Goal: Transaction & Acquisition: Download file/media

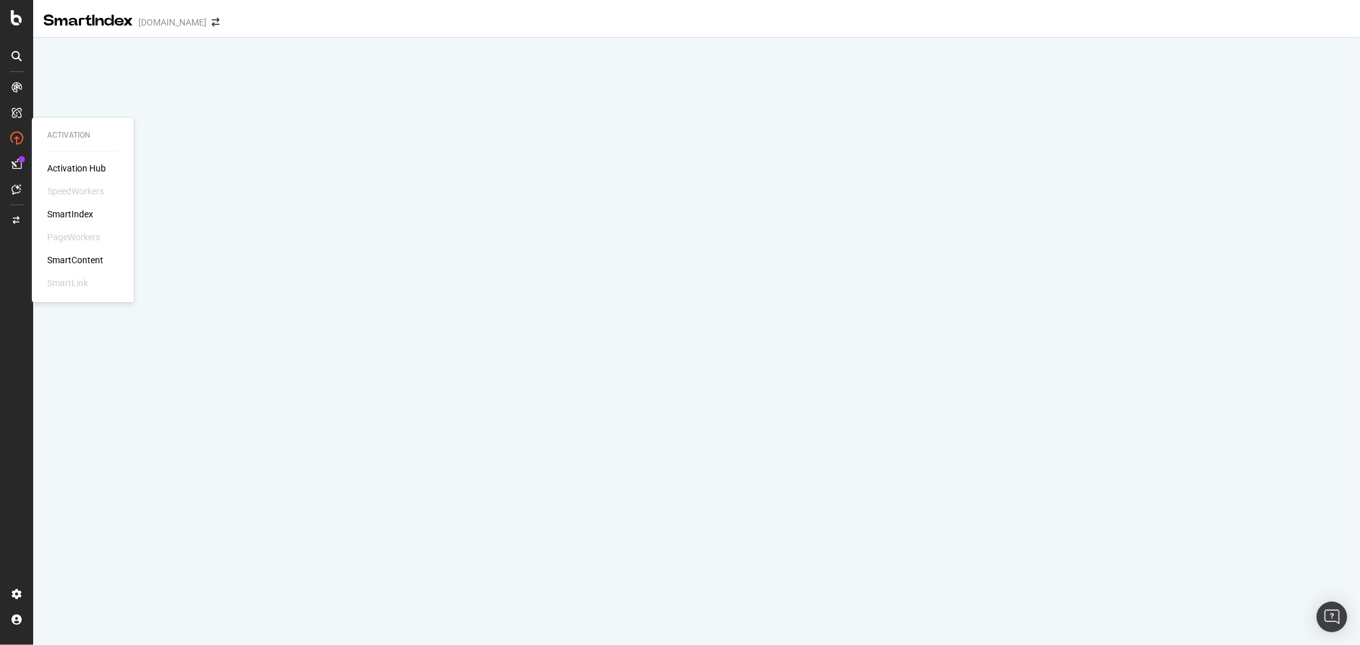
click at [15, 134] on icon at bounding box center [16, 138] width 13 height 13
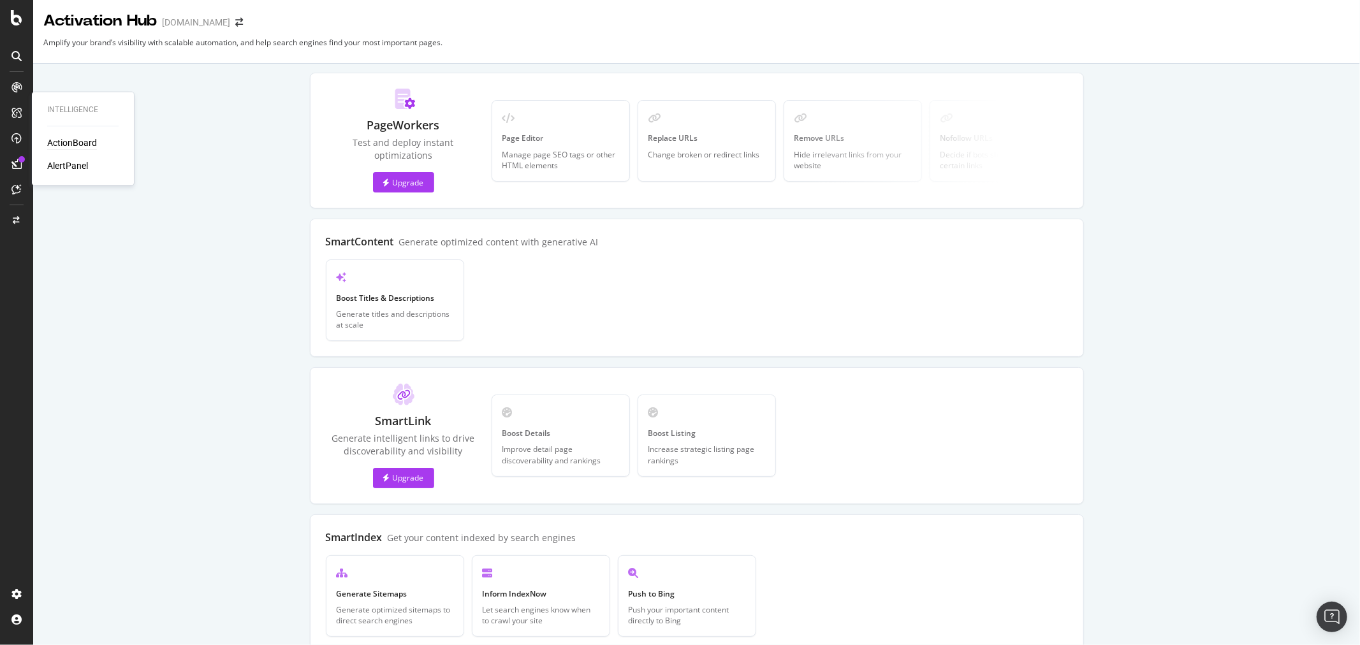
click at [65, 142] on div "ActionBoard" at bounding box center [72, 143] width 50 height 13
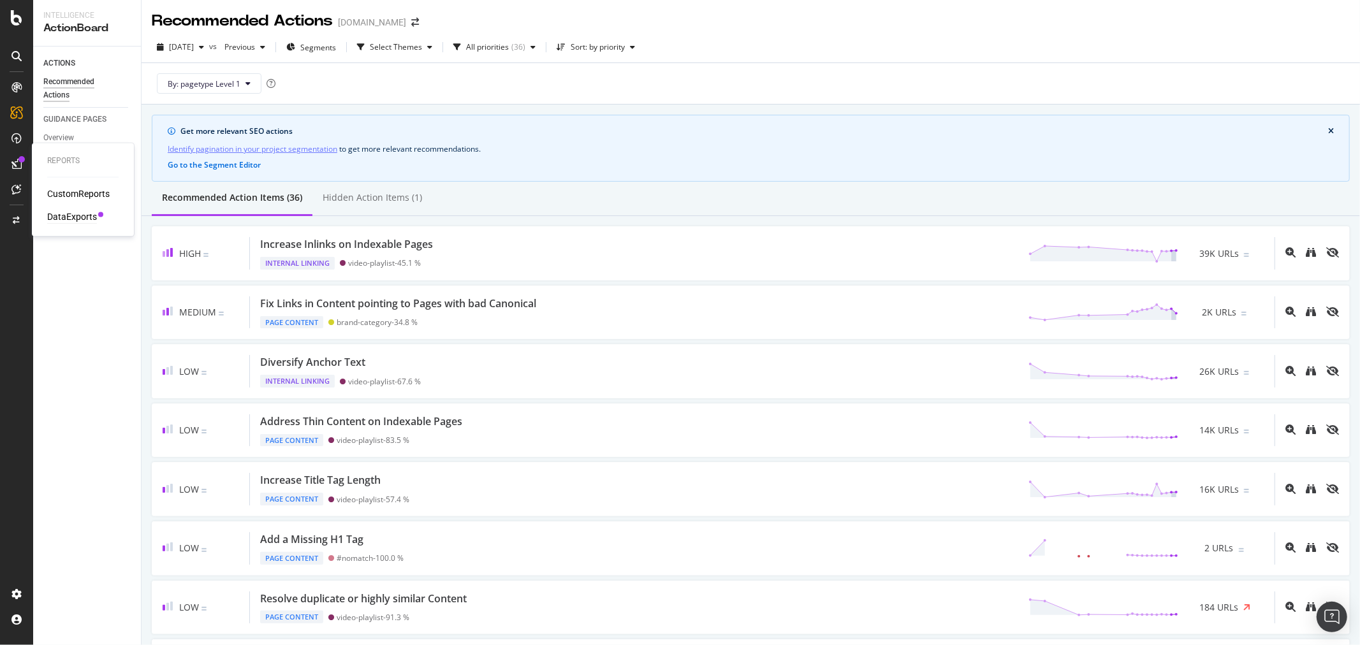
click at [70, 217] on div "DataExports" at bounding box center [72, 217] width 50 height 13
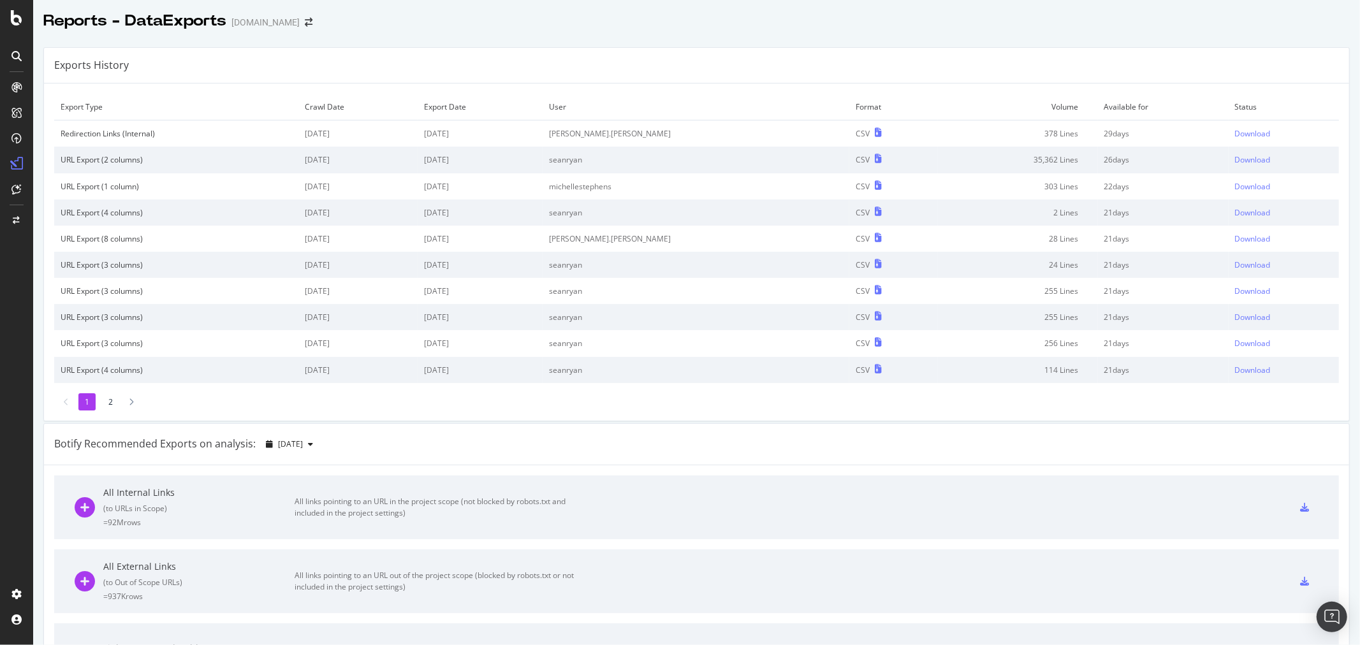
click at [1238, 142] on td "Download" at bounding box center [1283, 133] width 110 height 27
click at [1237, 137] on div "Download" at bounding box center [1253, 133] width 36 height 11
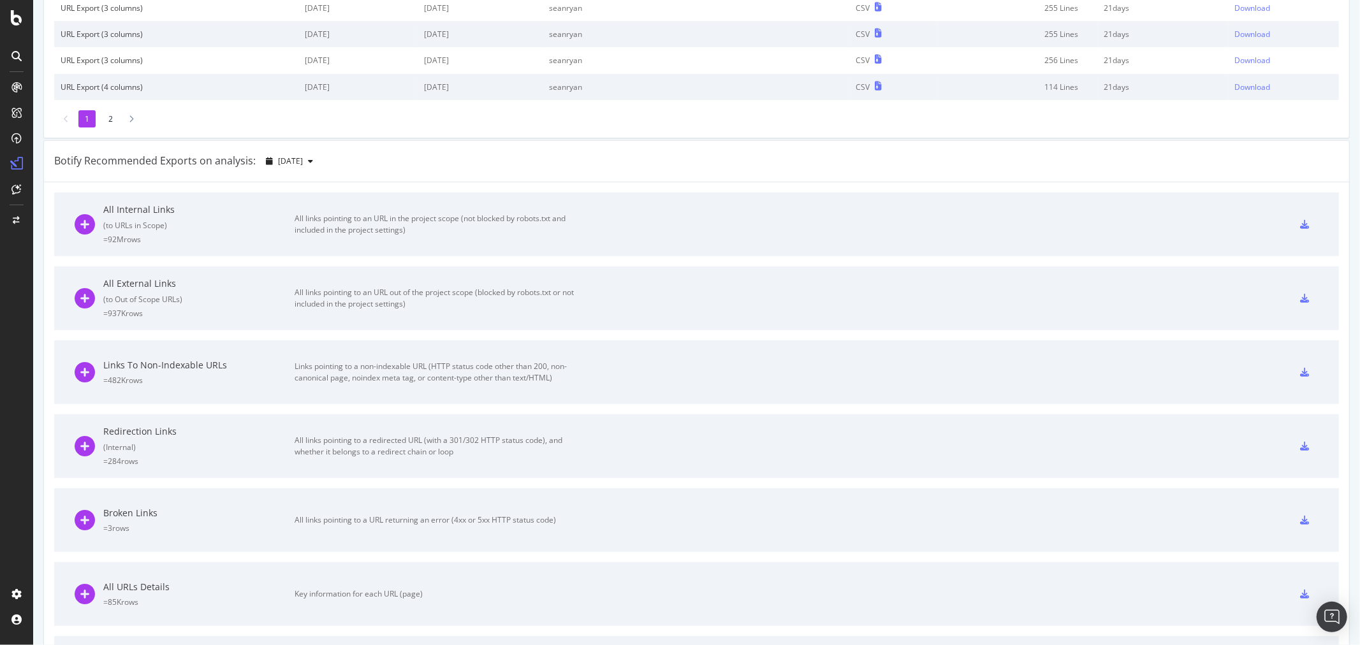
click at [1290, 371] on div at bounding box center [1304, 372] width 28 height 20
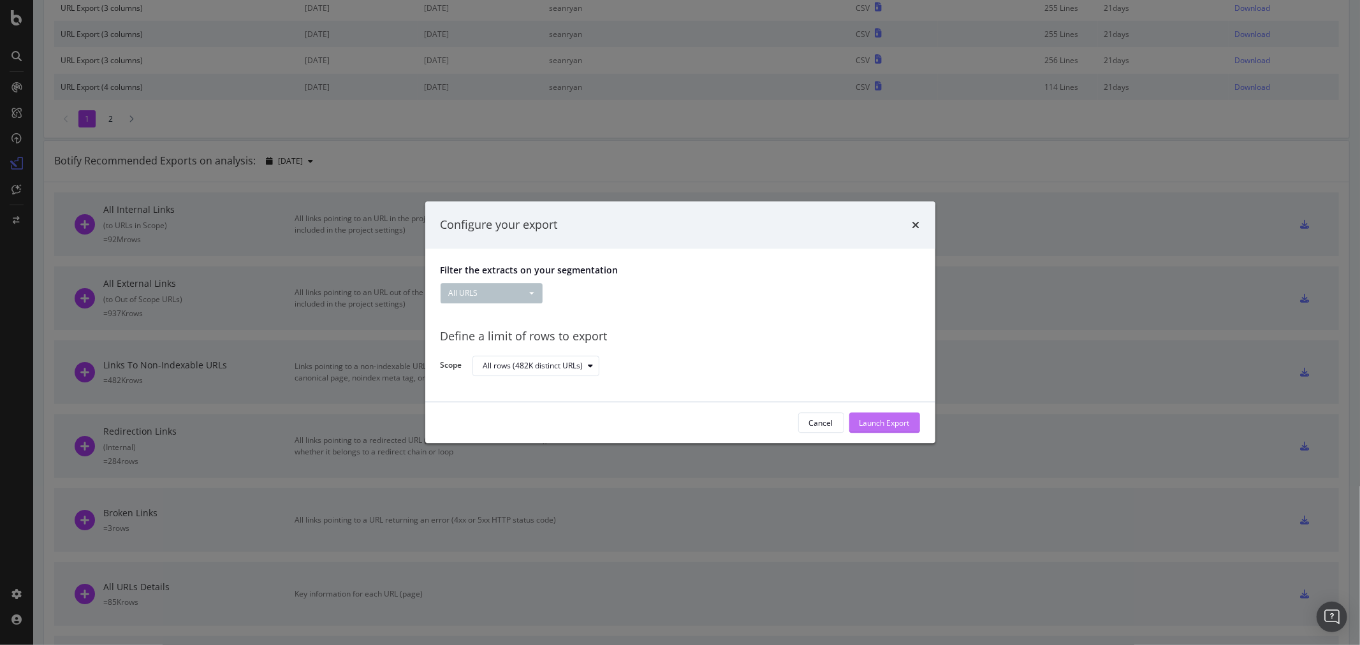
click at [869, 418] on div "Launch Export" at bounding box center [884, 423] width 50 height 11
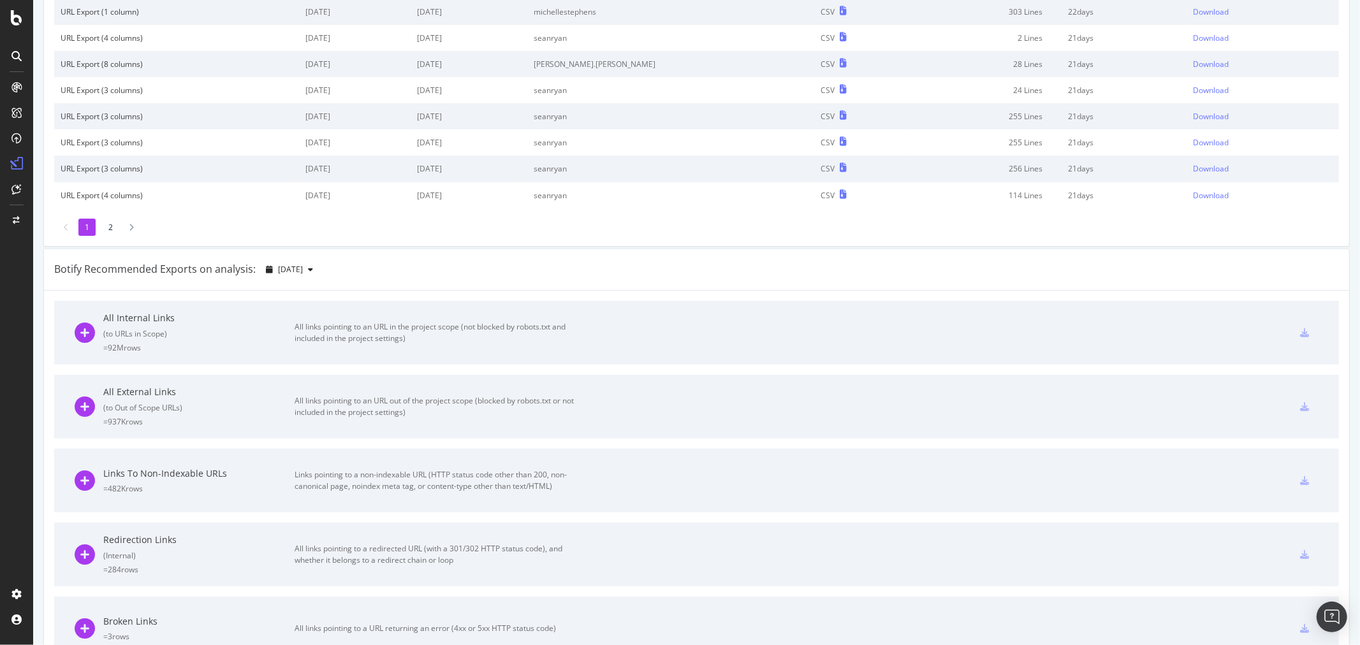
scroll to position [0, 0]
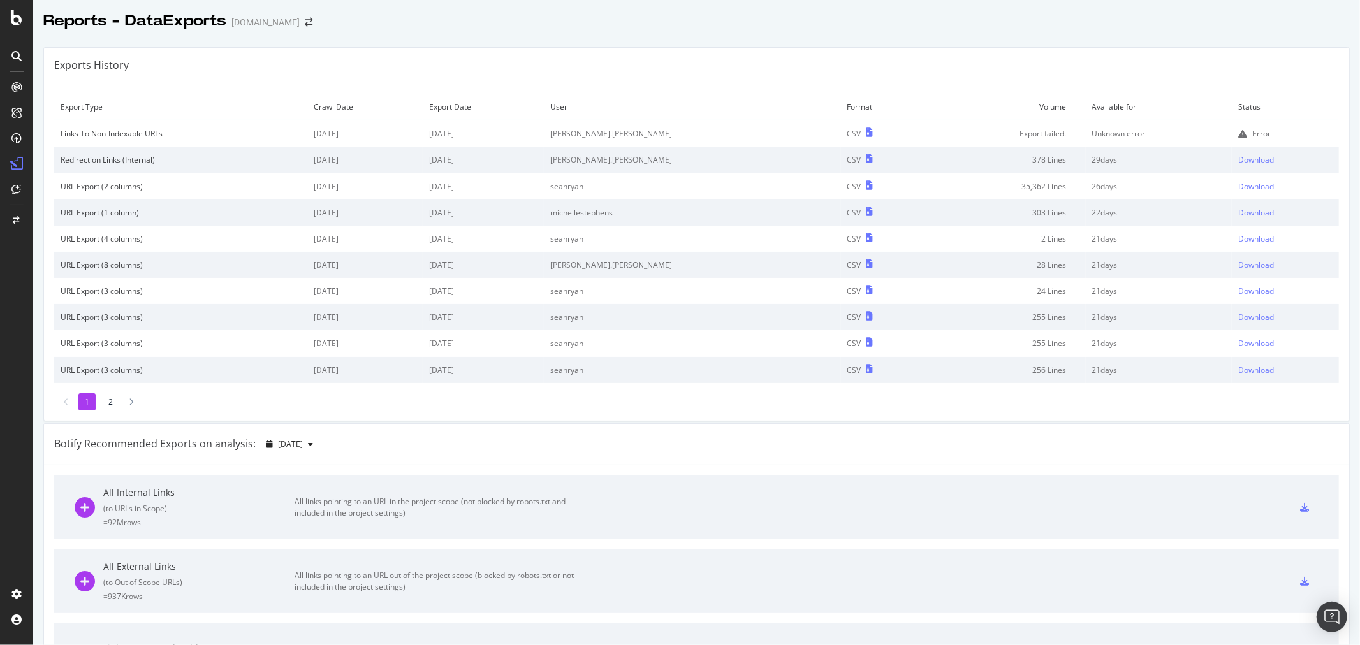
click at [1238, 131] on div "Error" at bounding box center [1285, 133] width 94 height 11
click at [1238, 136] on icon at bounding box center [1242, 133] width 9 height 9
